Goal: Information Seeking & Learning: Learn about a topic

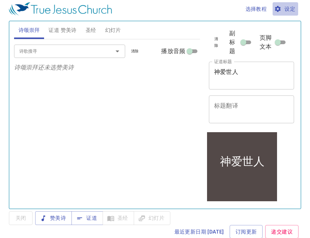
click at [293, 10] on span "设定" at bounding box center [286, 8] width 20 height 9
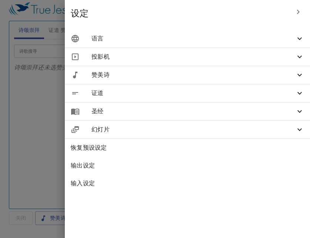
click at [298, 38] on icon at bounding box center [300, 38] width 4 height 3
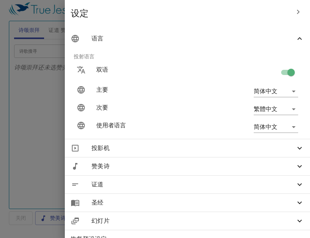
click at [299, 11] on icon "button" at bounding box center [298, 12] width 3 height 4
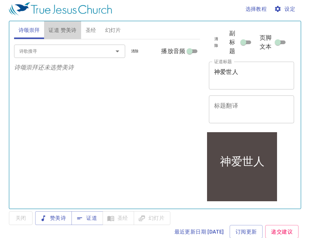
click at [68, 32] on span "证道 赞美诗" at bounding box center [63, 30] width 28 height 9
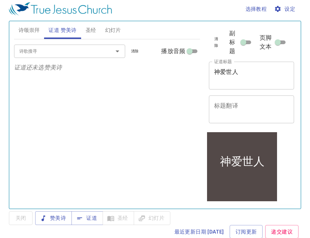
click at [24, 220] on span "关闭" at bounding box center [21, 218] width 24 height 14
click at [60, 218] on span "赞美诗" at bounding box center [53, 217] width 25 height 9
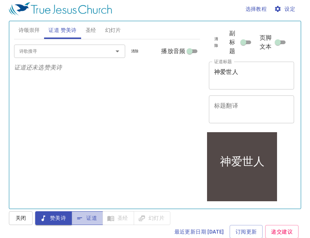
click at [79, 217] on icon "button" at bounding box center [80, 218] width 5 height 2
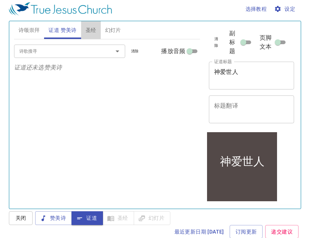
click at [92, 30] on span "圣经" at bounding box center [91, 30] width 11 height 9
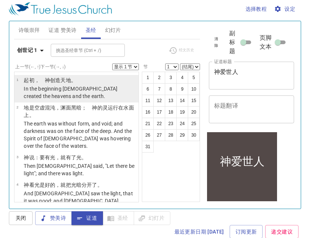
click at [93, 85] on p "In the beginning [DEMOGRAPHIC_DATA] created the heavens and the earth." at bounding box center [80, 92] width 113 height 15
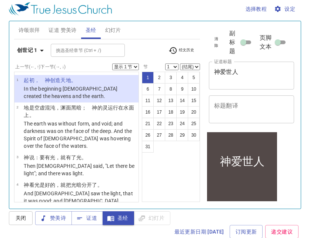
click at [195, 67] on select "(结尾) 2 3 4 5 6 7 8 9 10 11 12 13 14 15 16 17 18 19 20 21 22 23 24 25 26 27 28 2…" at bounding box center [190, 66] width 20 height 7
click at [137, 66] on select "显示 1 节 显示 2 节 显示 3 节 显示 4 节 显示 5 节" at bounding box center [125, 66] width 27 height 7
select select "5"
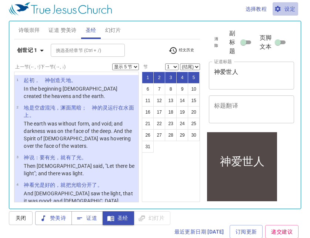
click at [292, 8] on span "设定" at bounding box center [286, 8] width 20 height 9
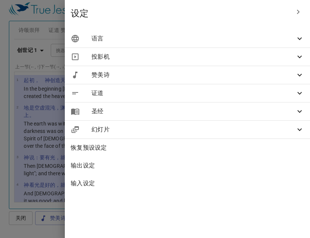
click at [295, 37] on span "语言" at bounding box center [194, 38] width 204 height 9
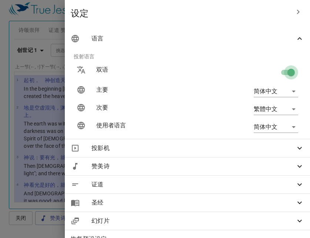
click at [287, 71] on input "checkbox" at bounding box center [291, 74] width 42 height 14
checkbox input "false"
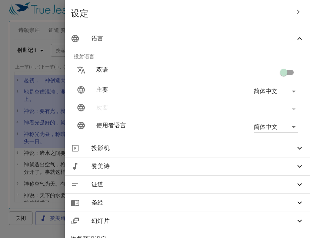
click at [299, 14] on icon "button" at bounding box center [298, 11] width 9 height 9
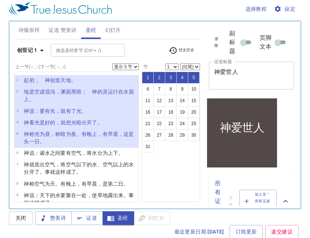
click at [177, 66] on select "1 2 3 4 5 6 7 8 9 10 11 12 13 14 15 16 17 18 19 20 21 22 23 24 25 26 27 28 29 3…" at bounding box center [171, 66] width 13 height 7
select select "7"
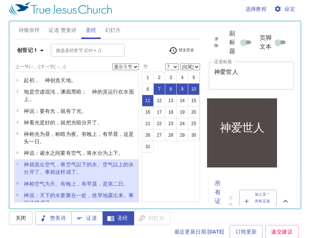
click at [147, 66] on label "节" at bounding box center [145, 67] width 6 height 4
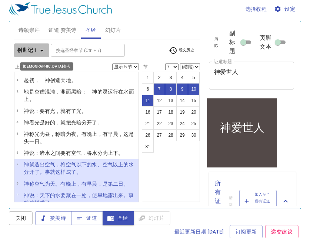
click at [42, 50] on icon "button" at bounding box center [42, 51] width 4 height 2
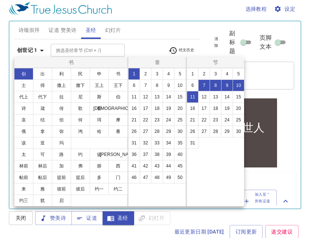
click at [42, 50] on div at bounding box center [155, 119] width 310 height 238
